Goal: Entertainment & Leisure: Consume media (video, audio)

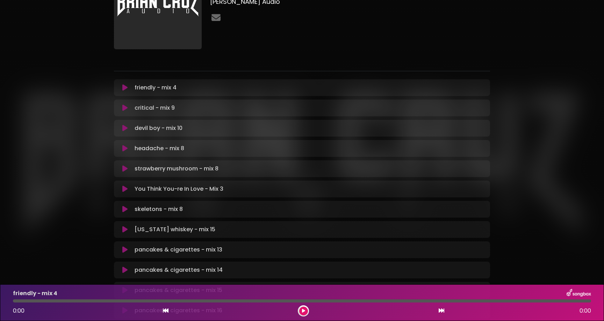
scroll to position [224, 0]
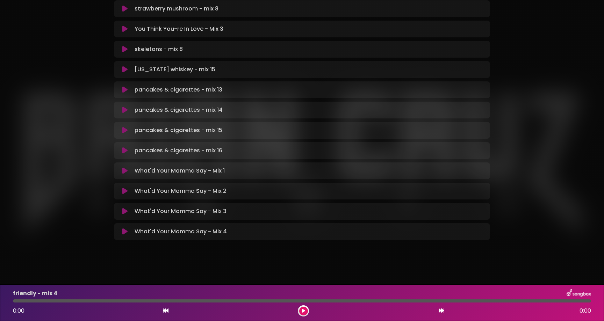
click at [124, 230] on icon at bounding box center [124, 231] width 5 height 7
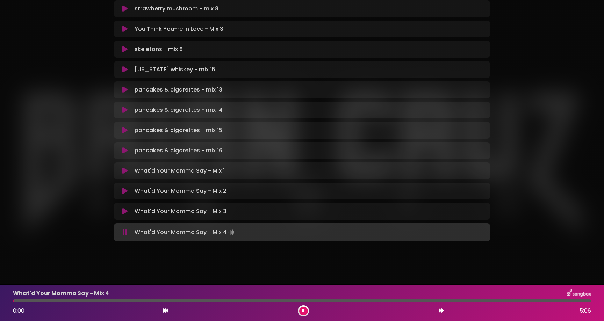
scroll to position [225, 0]
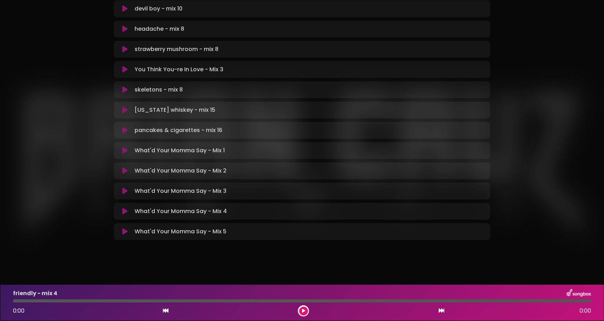
click at [126, 231] on icon at bounding box center [124, 231] width 5 height 7
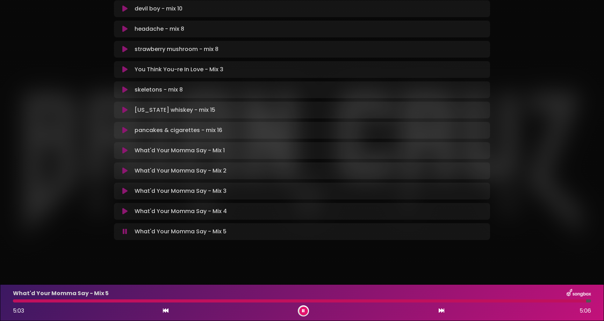
click at [303, 312] on icon at bounding box center [303, 311] width 3 height 4
click at [121, 299] on div "What'd Your Momma Say - Mix 5 5:03 5:06" at bounding box center [302, 303] width 586 height 28
click at [97, 301] on div at bounding box center [299, 300] width 573 height 3
click at [306, 313] on button at bounding box center [303, 311] width 9 height 9
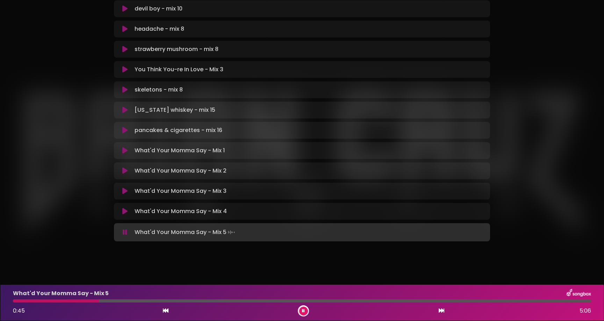
click at [116, 300] on div at bounding box center [302, 300] width 578 height 3
click at [101, 300] on div at bounding box center [65, 300] width 105 height 3
click at [86, 301] on div at bounding box center [302, 300] width 578 height 3
click at [76, 300] on div at bounding box center [302, 300] width 578 height 3
click at [74, 302] on div at bounding box center [50, 300] width 74 height 3
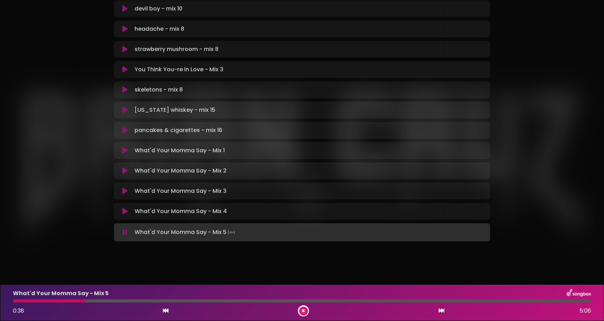
click at [299, 309] on button at bounding box center [303, 311] width 9 height 9
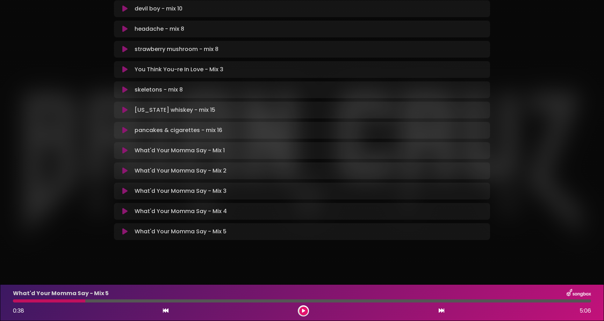
click at [75, 300] on div at bounding box center [49, 300] width 72 height 3
click at [307, 309] on div at bounding box center [303, 310] width 11 height 11
click at [306, 309] on button at bounding box center [303, 311] width 9 height 9
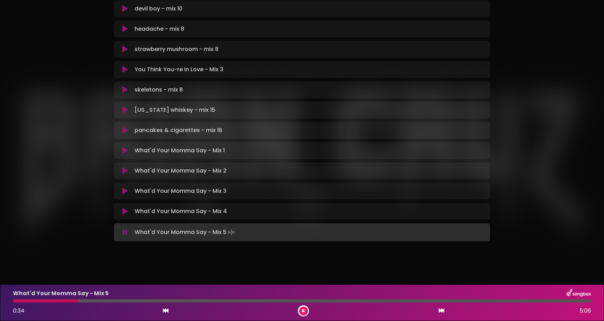
click at [306, 309] on button at bounding box center [303, 311] width 9 height 9
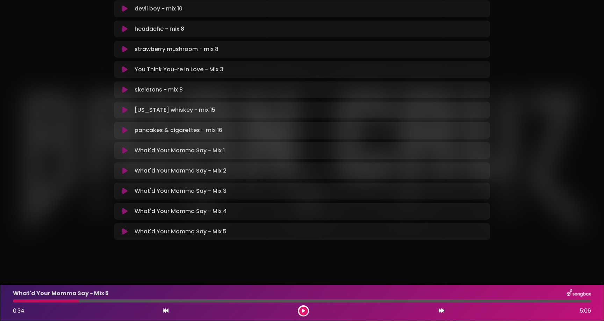
click at [299, 307] on button at bounding box center [303, 311] width 9 height 9
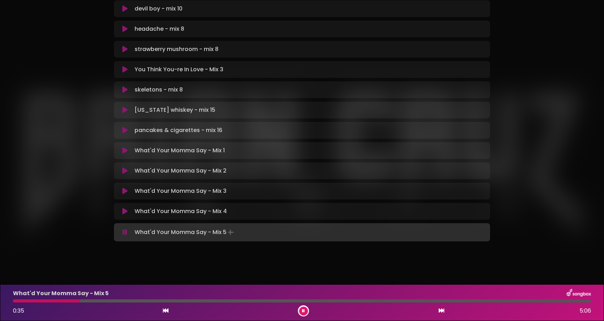
click at [60, 301] on div at bounding box center [46, 300] width 67 height 3
click at [72, 300] on div at bounding box center [302, 300] width 578 height 3
click at [73, 300] on div at bounding box center [46, 300] width 66 height 3
click at [73, 300] on div at bounding box center [44, 300] width 63 height 3
click at [299, 311] on button at bounding box center [303, 311] width 9 height 9
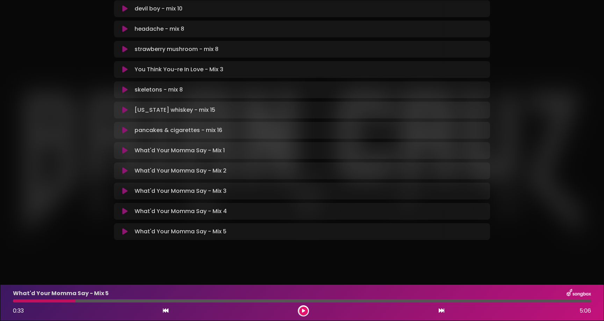
click at [299, 307] on button at bounding box center [303, 311] width 9 height 9
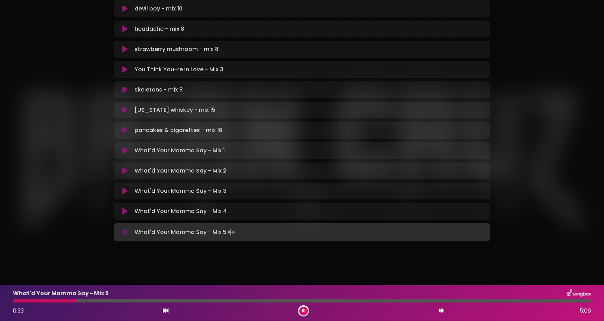
click at [165, 300] on div at bounding box center [302, 300] width 578 height 3
click at [152, 301] on div at bounding box center [90, 300] width 154 height 3
click at [141, 301] on div at bounding box center [302, 300] width 578 height 3
click at [126, 302] on div "What'd Your Momma Say - Mix 5 1:08 5:06" at bounding box center [302, 303] width 586 height 28
click at [128, 296] on div "What'd Your Momma Say - Mix 5" at bounding box center [302, 293] width 586 height 9
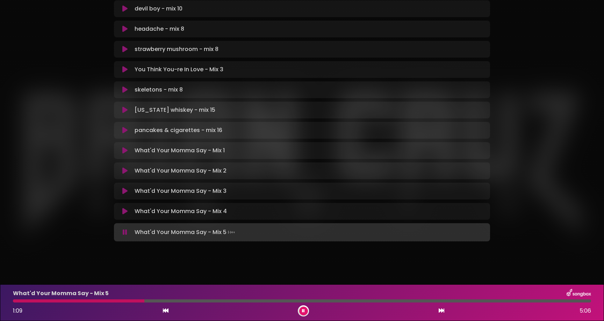
click at [128, 298] on div "What'd Your Momma Say - Mix 5" at bounding box center [302, 293] width 586 height 9
click at [128, 300] on div at bounding box center [79, 300] width 132 height 3
click at [122, 300] on div at bounding box center [74, 300] width 122 height 3
click at [110, 302] on div "What'd Your Momma Say - Mix 5 1:05 5:06" at bounding box center [302, 303] width 586 height 28
click at [110, 301] on div at bounding box center [75, 300] width 125 height 3
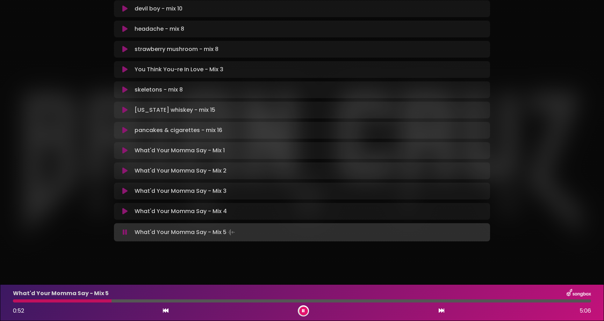
click at [106, 301] on div at bounding box center [62, 300] width 98 height 3
click at [110, 301] on div at bounding box center [302, 300] width 578 height 3
click at [256, 301] on div at bounding box center [302, 300] width 578 height 3
click at [274, 302] on div "What'd Your Momma Say - Mix 5 2:09 5:06" at bounding box center [302, 303] width 586 height 28
click at [166, 303] on div "What'd Your Momma Say - Mix 5 2:10 5:06" at bounding box center [302, 303] width 586 height 28
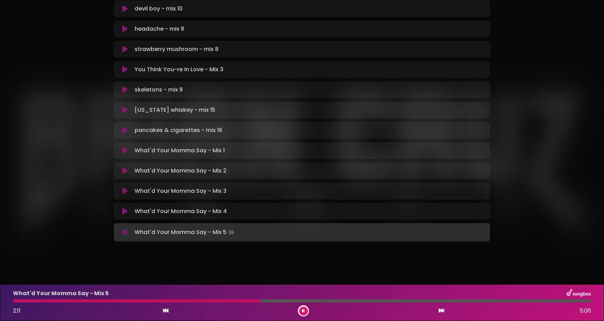
click at [164, 301] on div at bounding box center [302, 300] width 578 height 3
click at [142, 300] on div at bounding box center [89, 300] width 153 height 3
click at [125, 213] on icon at bounding box center [124, 211] width 5 height 7
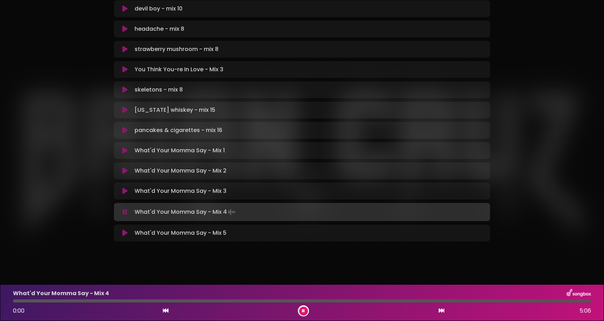
click at [148, 302] on div at bounding box center [302, 300] width 578 height 3
click at [143, 301] on div at bounding box center [81, 300] width 137 height 3
click at [125, 234] on icon at bounding box center [124, 232] width 5 height 7
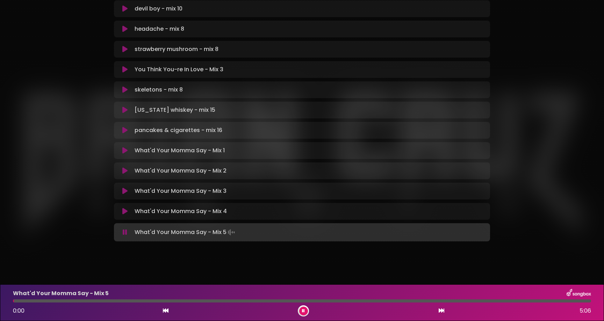
click at [148, 303] on div "What'd Your Momma Say - Mix 5 0:00 5:06" at bounding box center [302, 303] width 586 height 28
click at [152, 302] on div "What'd Your Momma Say - Mix 5 0:00 5:06" at bounding box center [302, 303] width 586 height 28
click at [153, 298] on div "What'd Your Momma Say - Mix 5 0:01 5:06" at bounding box center [302, 303] width 586 height 28
click at [153, 300] on div at bounding box center [302, 300] width 578 height 3
click at [149, 300] on div at bounding box center [302, 300] width 578 height 3
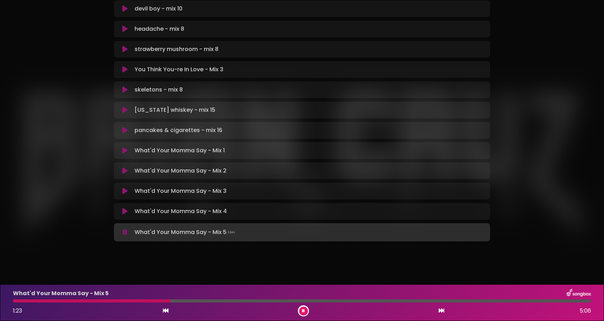
click at [74, 114] on div "Nothing Could Be Worse Than This - Mixes Brian Cruz Audio" at bounding box center [301, 39] width 461 height 428
click at [297, 297] on div "What'd Your Momma Say - Mix 5" at bounding box center [302, 293] width 586 height 9
click at [298, 300] on div at bounding box center [302, 300] width 578 height 3
click at [302, 269] on div "Nothing Could Be Worse Than This - Mixes Brian Cruz Audio" at bounding box center [302, 43] width 604 height 453
click at [209, 301] on div at bounding box center [111, 300] width 196 height 3
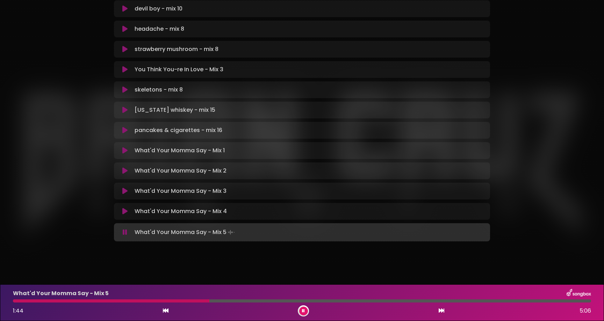
click at [191, 302] on div at bounding box center [302, 300] width 578 height 3
click at [180, 301] on div at bounding box center [302, 300] width 578 height 3
click at [165, 301] on div at bounding box center [96, 300] width 167 height 3
click at [275, 302] on div at bounding box center [302, 300] width 578 height 3
click at [327, 301] on div at bounding box center [302, 300] width 578 height 3
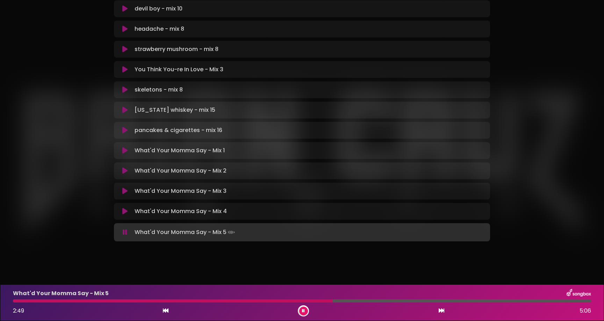
click at [339, 277] on body "× Nothing Could Be Worse Than This - Mixes Brian Cruz Audio ×" at bounding box center [302, 160] width 604 height 321
click at [393, 301] on div at bounding box center [302, 300] width 578 height 3
click at [409, 302] on div at bounding box center [302, 300] width 578 height 3
click at [441, 300] on div at bounding box center [302, 300] width 578 height 3
click at [493, 301] on div at bounding box center [302, 300] width 578 height 3
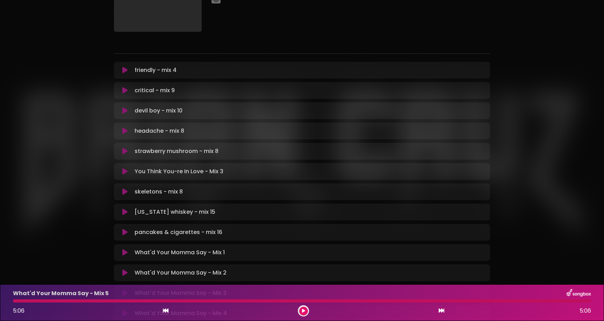
scroll to position [80, 0]
